Goal: Use online tool/utility: Utilize a website feature to perform a specific function

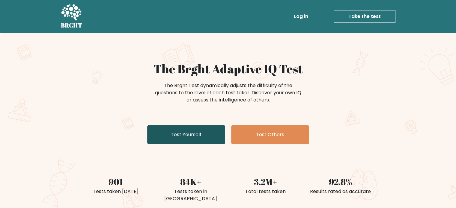
click at [214, 135] on link "Test Yourself" at bounding box center [186, 134] width 78 height 19
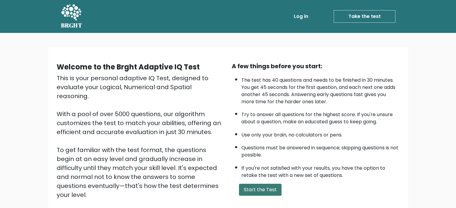
click at [261, 185] on button "Start the Test" at bounding box center [260, 190] width 43 height 12
drag, startPoint x: 197, startPoint y: 99, endPoint x: 213, endPoint y: 136, distance: 40.8
click at [197, 99] on div "This is your personal adaptive IQ Test, designed to evaluate your Logical, Nume…" at bounding box center [141, 146] width 168 height 144
click at [266, 186] on button "Start the Test" at bounding box center [260, 190] width 43 height 12
click at [248, 187] on button "Start the Test" at bounding box center [260, 190] width 43 height 12
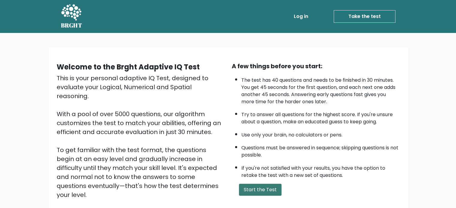
click at [253, 184] on button "Start the Test" at bounding box center [260, 190] width 43 height 12
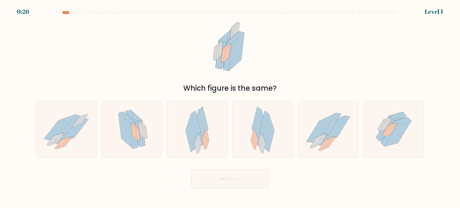
click at [65, 14] on div at bounding box center [230, 13] width 396 height 5
click at [65, 13] on div at bounding box center [65, 12] width 7 height 3
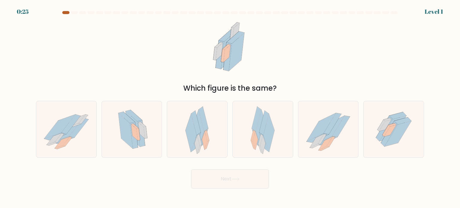
click at [65, 13] on div at bounding box center [65, 12] width 7 height 3
